Goal: Task Accomplishment & Management: Manage account settings

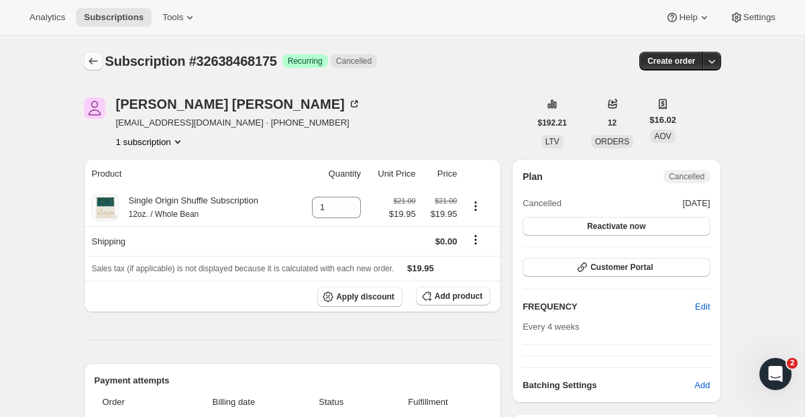
click at [91, 54] on button "Subscriptions" at bounding box center [93, 61] width 19 height 19
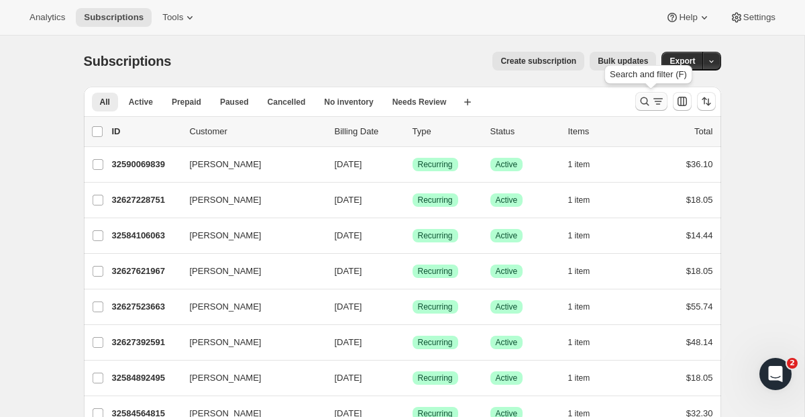
click at [652, 94] on button "Search and filter results" at bounding box center [651, 101] width 32 height 19
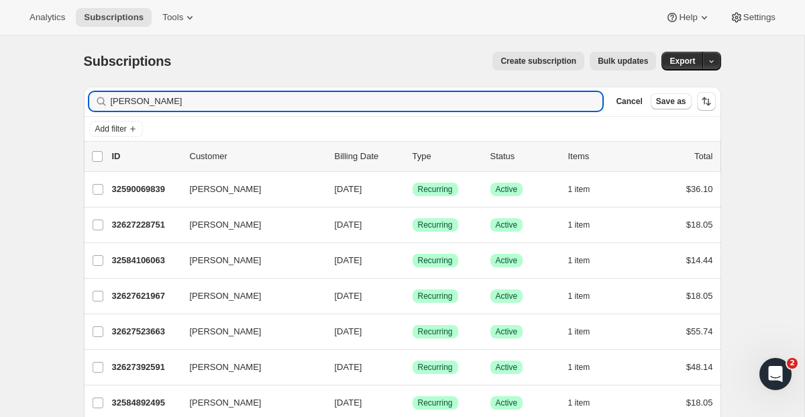
type input "Evan Broderick"
